Goal: Navigation & Orientation: Find specific page/section

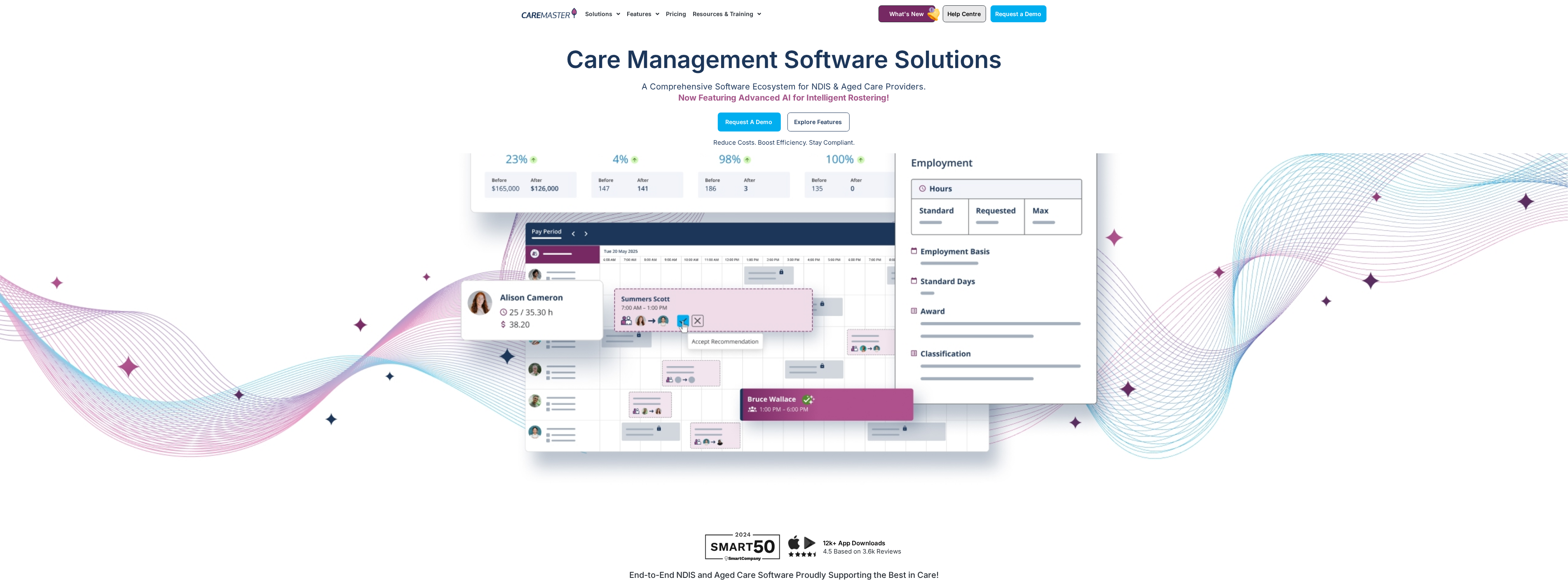
click at [969, 11] on span "Help Centre" at bounding box center [964, 13] width 34 height 7
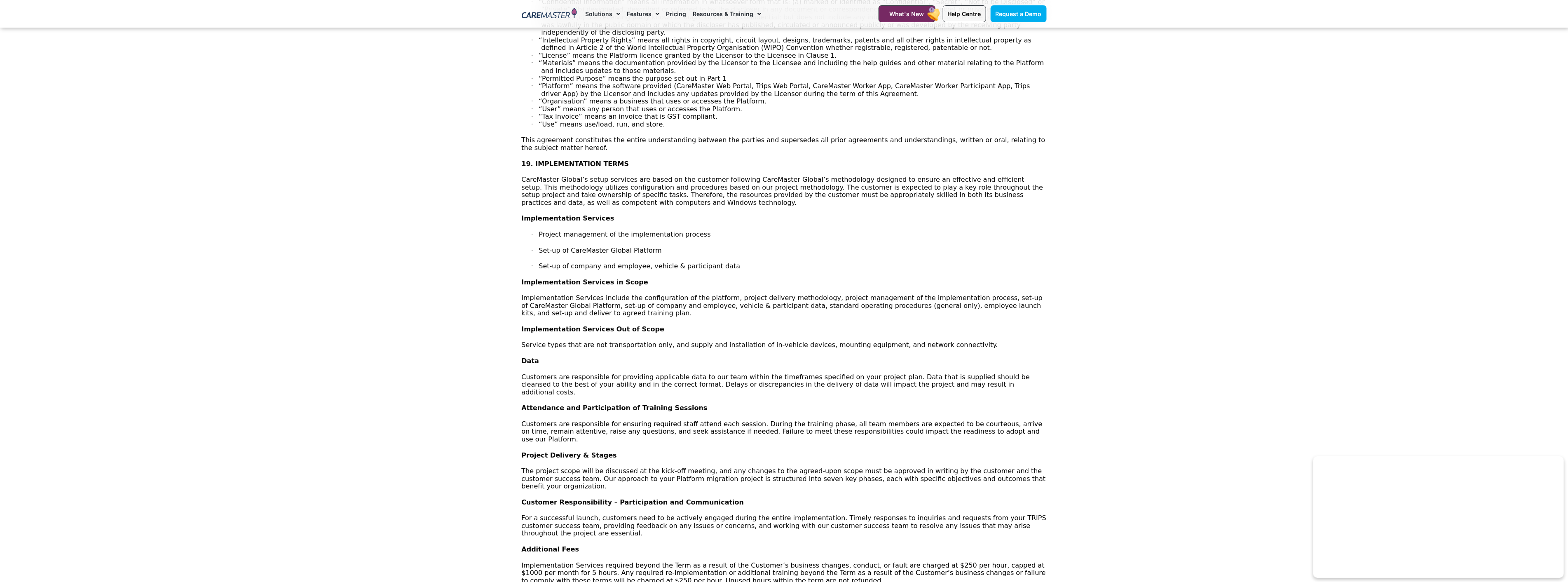
scroll to position [2106, 0]
